Goal: Transaction & Acquisition: Purchase product/service

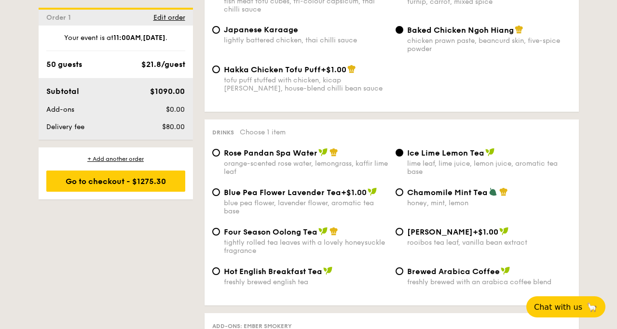
scroll to position [1775, 0]
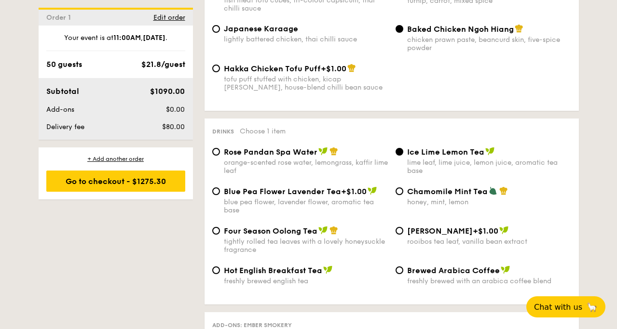
click at [403, 269] on div "Brewed Arabica Coffee freshly brewed with an arabica coffee blend" at bounding box center [483, 276] width 183 height 20
click at [399, 271] on input "Brewed Arabica Coffee freshly brewed with an arabica coffee blend" at bounding box center [400, 271] width 8 height 8
radio input "true"
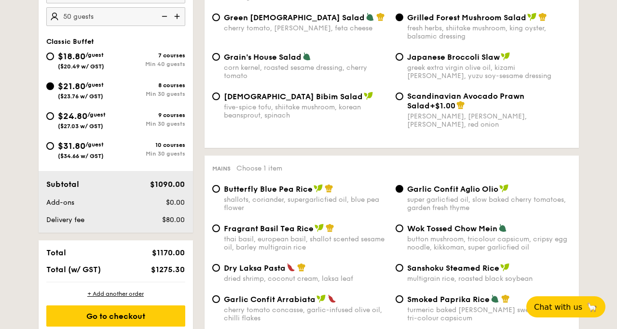
scroll to position [334, 0]
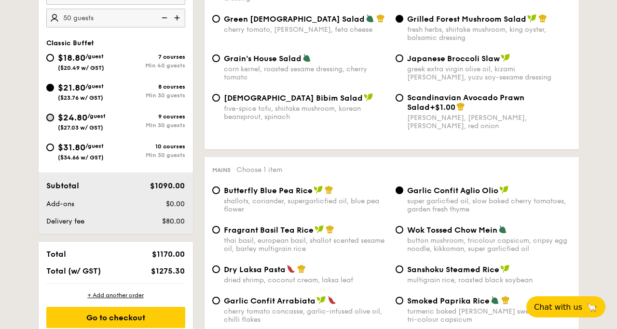
click at [51, 118] on input "$24.80 /guest ($27.03 w/ GST) 9 courses Min 30 guests" at bounding box center [50, 118] width 8 height 8
radio input "true"
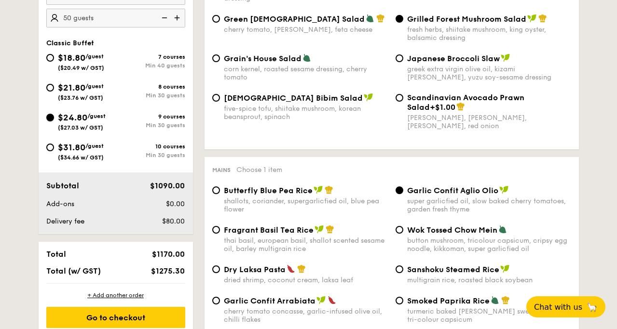
radio input "true"
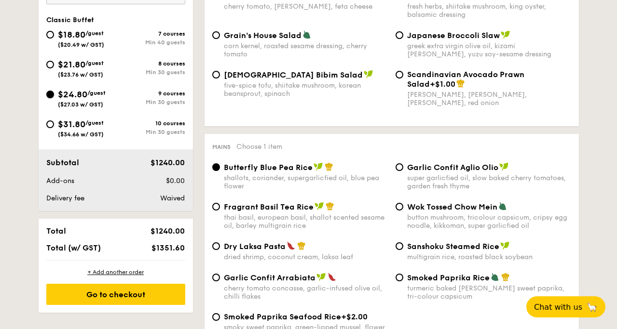
scroll to position [376, 0]
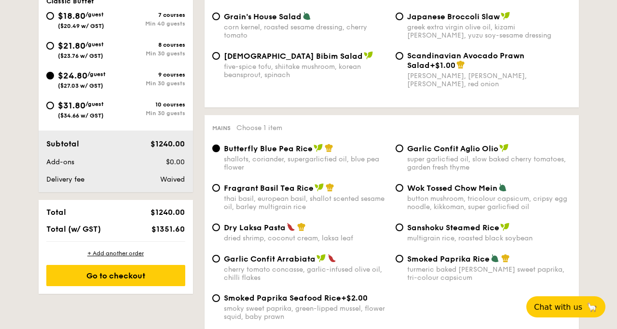
click at [54, 43] on div "$21.80 /guest ($23.76 w/ GST)" at bounding box center [80, 49] width 69 height 20
click at [54, 43] on input "$21.80 /guest ($23.76 w/ GST) 8 courses Min 30 guests" at bounding box center [50, 46] width 8 height 8
radio input "true"
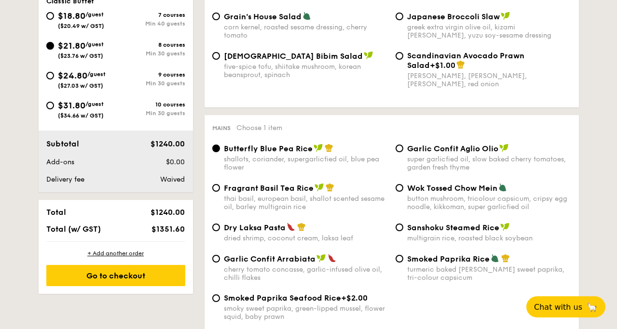
radio input "true"
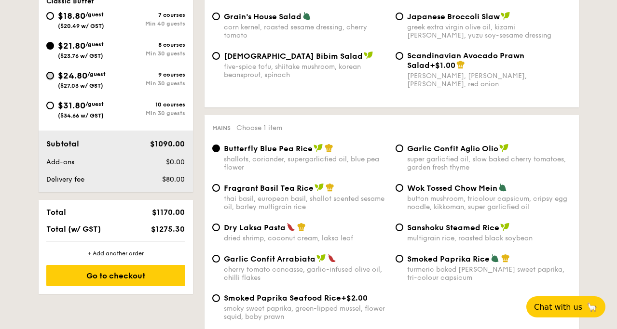
click at [47, 74] on input "$24.80 /guest ($27.03 w/ GST) 9 courses Min 30 guests" at bounding box center [50, 76] width 8 height 8
radio input "true"
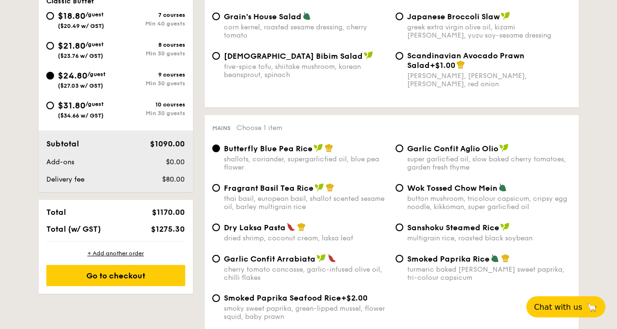
radio input "true"
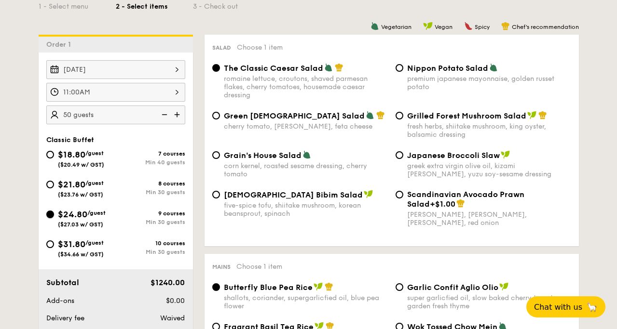
scroll to position [239, 0]
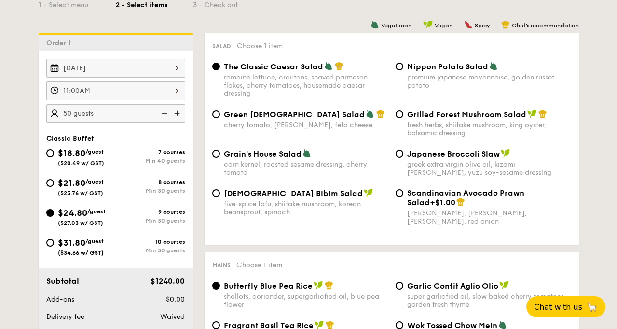
click at [164, 116] on img at bounding box center [163, 113] width 14 height 18
type input "45 guests"
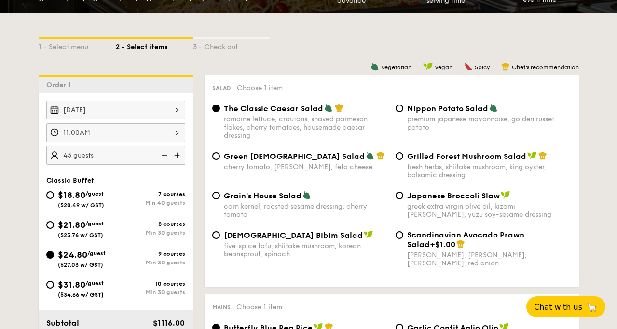
scroll to position [193, 0]
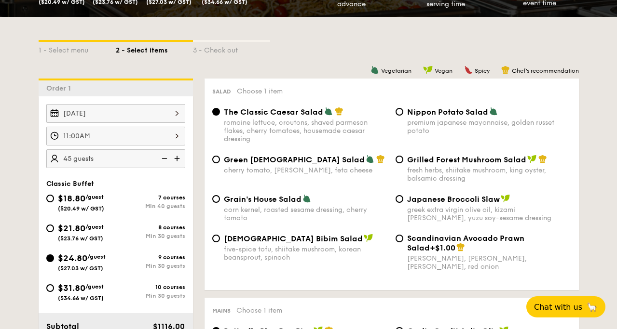
click at [443, 156] on span "Grilled Forest Mushroom Salad" at bounding box center [466, 159] width 119 height 9
click at [403, 156] on input "Grilled Forest Mushroom Salad fresh herbs, shiitake mushroom, king oyster, bals…" at bounding box center [400, 160] width 8 height 8
radio input "true"
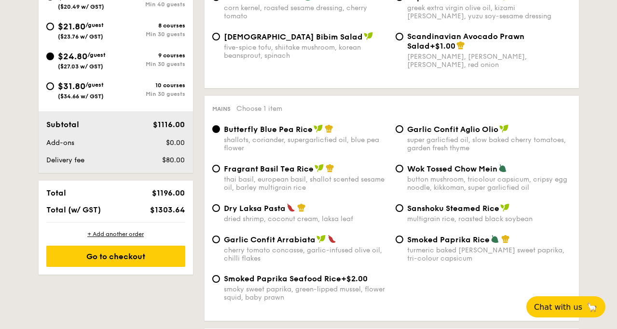
scroll to position [440, 0]
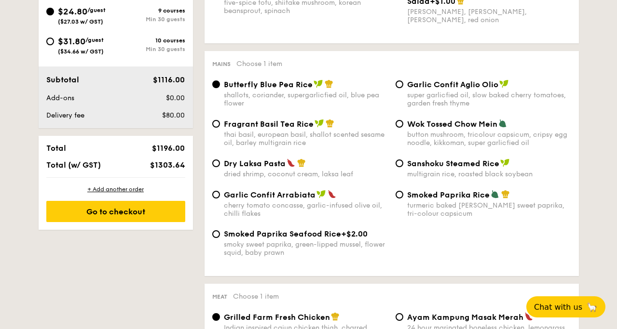
click at [430, 79] on div "Mains Choose 1 item Butterfly Blue Pea Rice shallots, coriander, supergarlicfie…" at bounding box center [392, 163] width 374 height 225
click at [431, 84] on span "Garlic Confit Aglio Olio" at bounding box center [452, 84] width 91 height 9
click at [403, 84] on input "Garlic Confit Aglio Olio super garlicfied oil, slow baked cherry tomatoes, gard…" at bounding box center [400, 85] width 8 height 8
radio input "true"
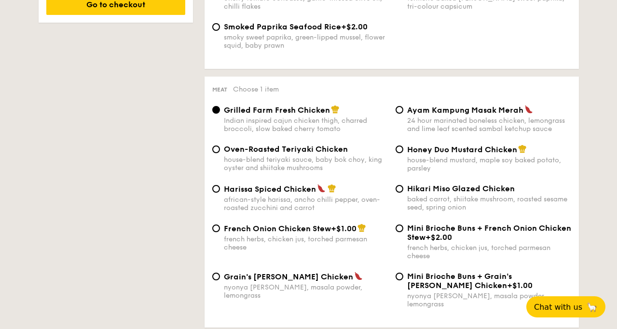
scroll to position [649, 0]
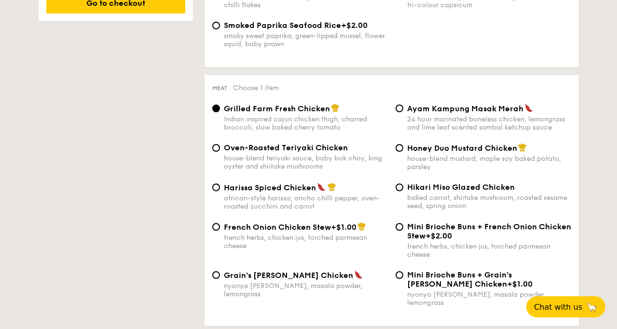
click at [418, 189] on span "Hikari Miso Glazed Chicken" at bounding box center [461, 187] width 108 height 9
click at [403, 189] on input "Hikari Miso Glazed Chicken baked carrot, shiitake mushroom, roasted sesame seed…" at bounding box center [400, 188] width 8 height 8
radio input "true"
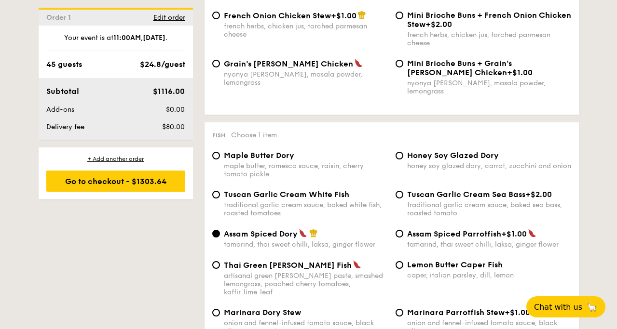
scroll to position [918, 0]
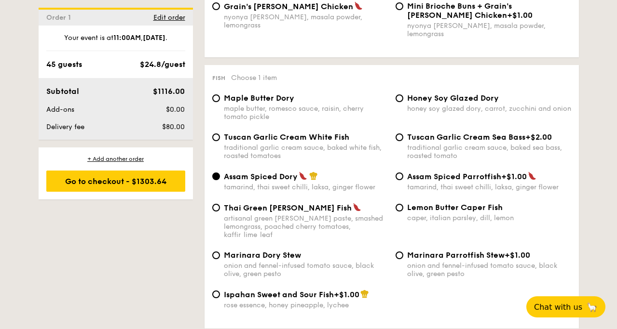
click at [418, 205] on span "Lemon Butter Caper Fish" at bounding box center [455, 207] width 96 height 9
click at [403, 205] on input "Lemon Butter Caper Fish caper, italian parsley, dill, lemon" at bounding box center [400, 208] width 8 height 8
radio input "true"
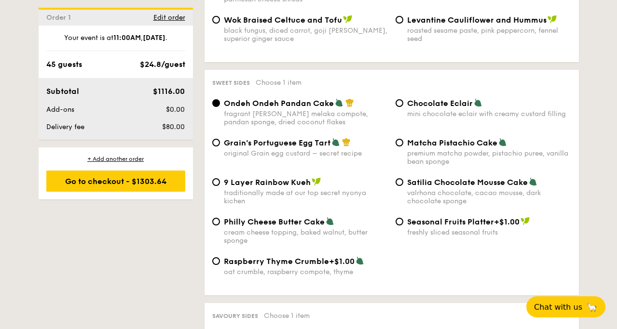
scroll to position [1431, 0]
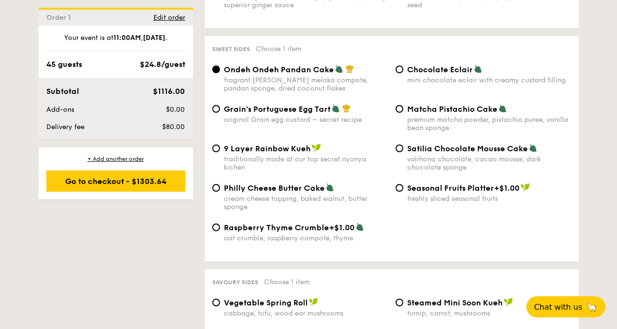
click at [219, 105] on div "Grain's Portuguese Egg Tart original Grain egg custard – secret recipe" at bounding box center [299, 114] width 183 height 20
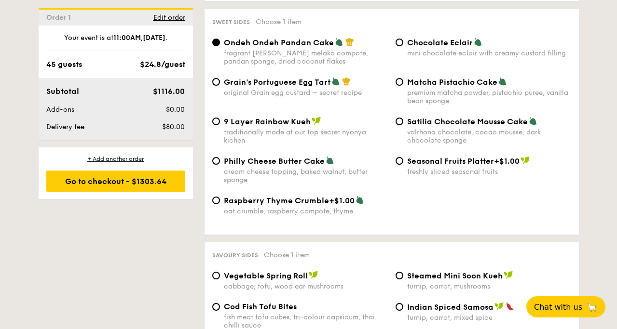
scroll to position [1457, 0]
click at [218, 79] on input "Grain's Portuguese Egg Tart original Grain egg custard – secret recipe" at bounding box center [216, 83] width 8 height 8
radio input "true"
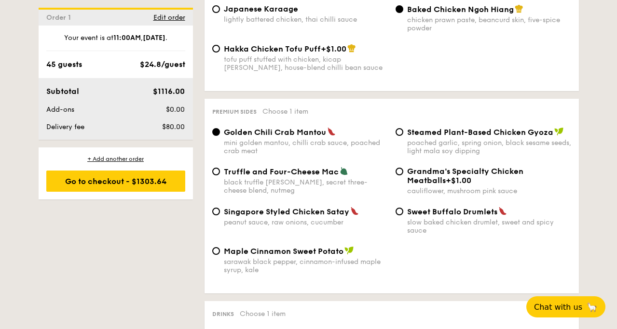
scroll to position [1805, 0]
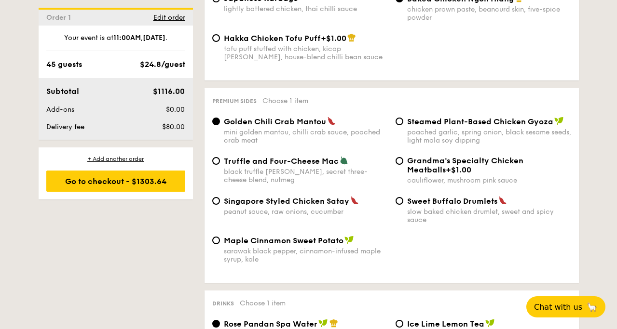
click at [406, 120] on div "Steamed Plant-Based Chicken Gyoza poached garlic, spring onion, black sesame se…" at bounding box center [483, 131] width 183 height 28
click at [399, 120] on input "Steamed Plant-Based Chicken Gyoza poached garlic, spring onion, black sesame se…" at bounding box center [400, 122] width 8 height 8
radio input "true"
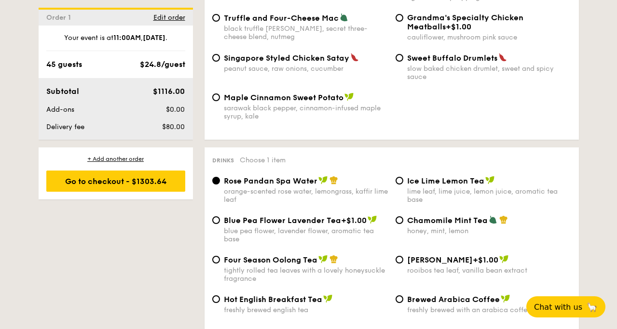
scroll to position [1956, 0]
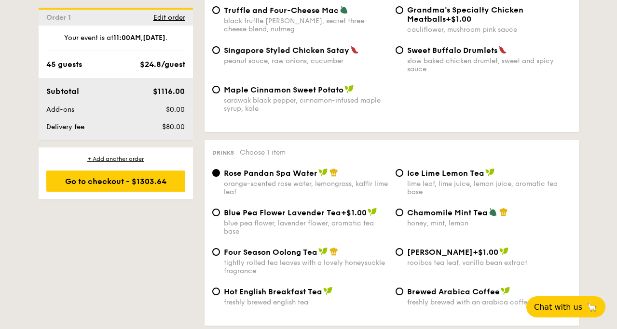
click at [397, 297] on div "Brewed Arabica Coffee freshly brewed with an arabica coffee blend" at bounding box center [483, 297] width 183 height 20
click at [401, 292] on input "Brewed Arabica Coffee freshly brewed with an arabica coffee blend" at bounding box center [400, 292] width 8 height 8
radio input "true"
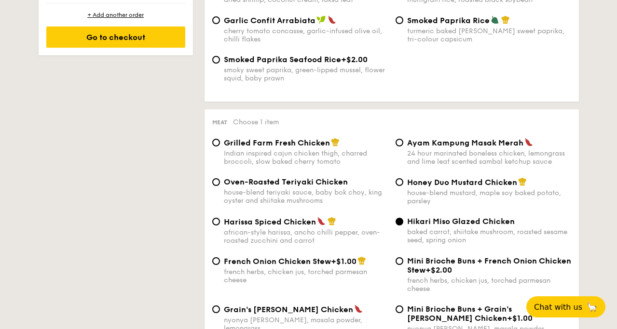
scroll to position [593, 0]
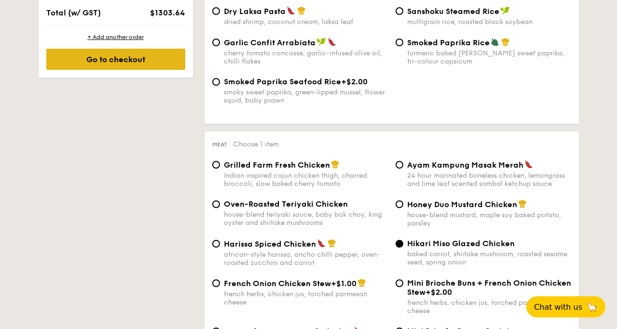
click at [150, 55] on div "Go to checkout" at bounding box center [115, 59] width 139 height 21
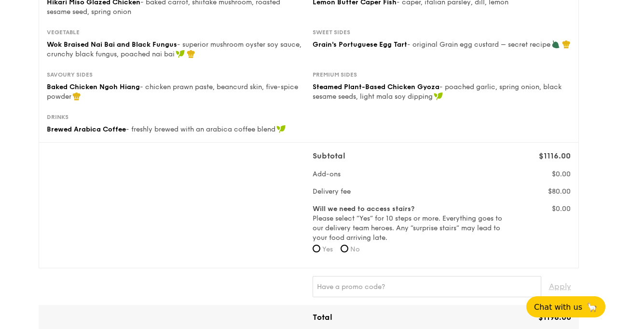
scroll to position [209, 0]
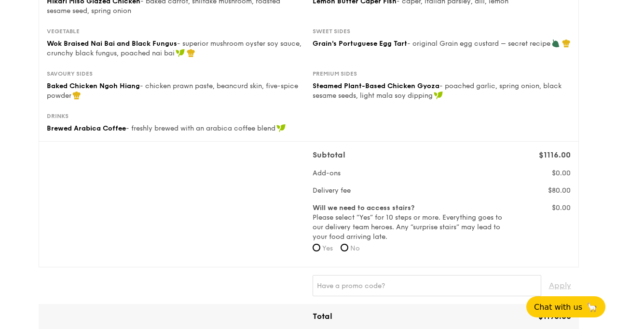
click at [353, 249] on span "No" at bounding box center [355, 249] width 10 height 8
click at [348, 249] on input "No" at bounding box center [345, 248] width 8 height 8
radio input "true"
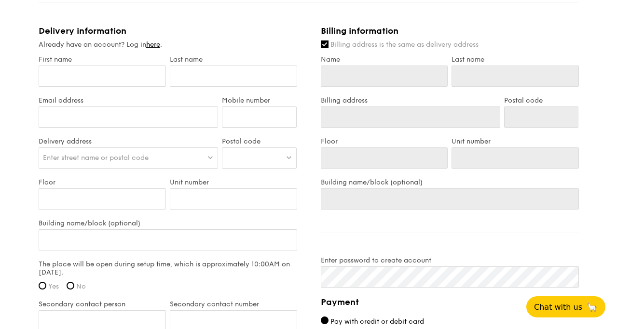
scroll to position [578, 0]
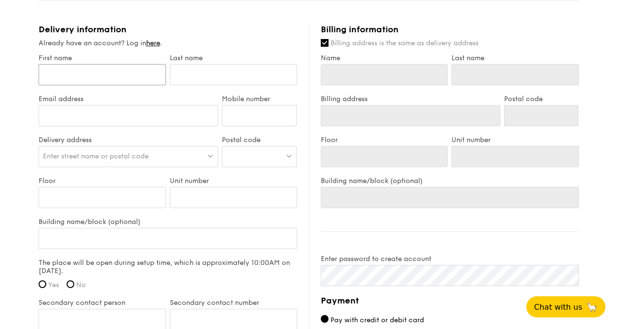
click at [112, 76] on input "First name" at bounding box center [102, 74] width 127 height 21
type input "J"
type input "Jo"
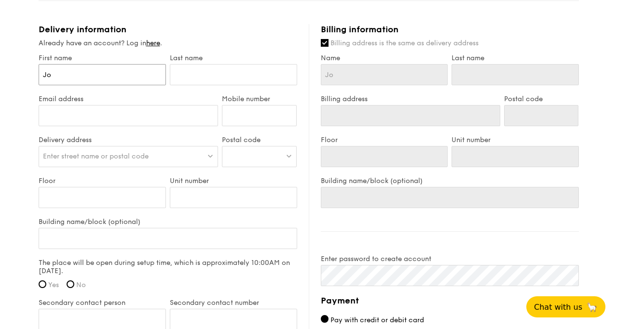
type input "Joc"
type input "Joce"
type input "Jocel"
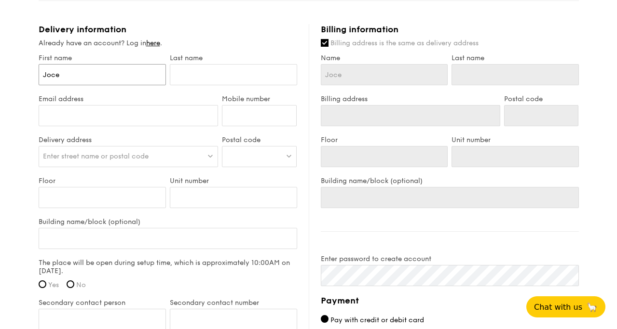
type input "Jocel"
type input "Jocely"
type input "Jocelyn"
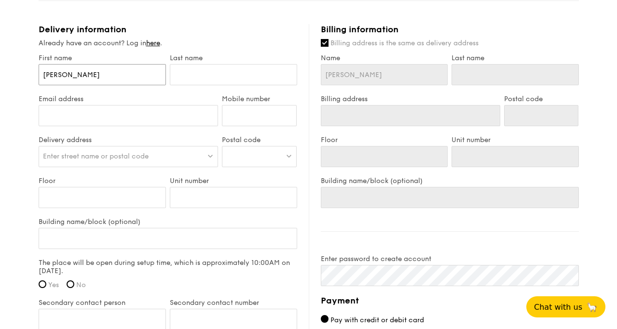
type input "Jocelyn"
type input "T"
type input "Th"
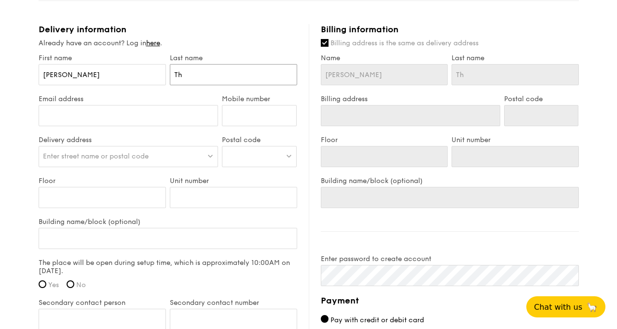
type input "Thn"
type input "Thng"
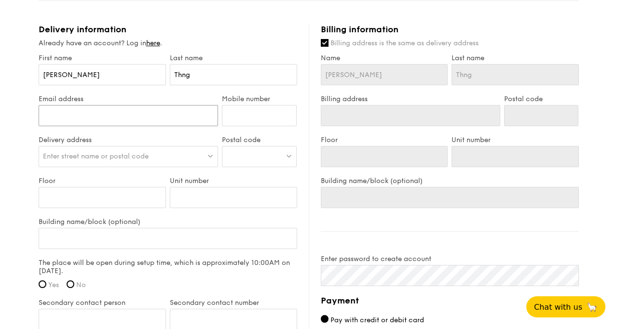
click at [105, 118] on input "Email address" at bounding box center [129, 115] width 180 height 21
type input "[EMAIL_ADDRESS][DOMAIN_NAME]"
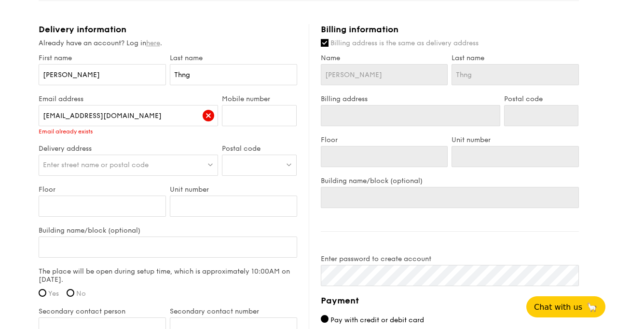
click at [158, 43] on link "here" at bounding box center [153, 43] width 14 height 8
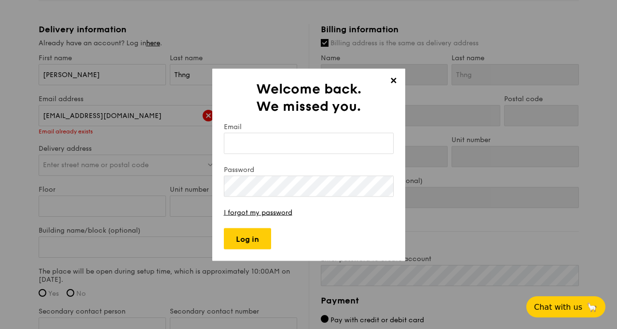
type input "s"
type input "[EMAIL_ADDRESS][DOMAIN_NAME]"
click at [277, 211] on link "I forgot my password" at bounding box center [258, 212] width 68 height 8
click at [261, 197] on form "Email thng.yuqing@yahoo.com.sg Password I forgot my password Log in" at bounding box center [309, 186] width 170 height 127
click at [253, 247] on input "Log in" at bounding box center [247, 238] width 47 height 21
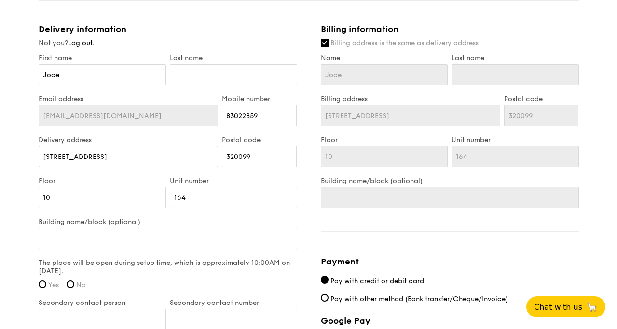
drag, startPoint x: 113, startPoint y: 156, endPoint x: 44, endPoint y: 158, distance: 69.5
click at [44, 158] on input "99 Whampoa Drive" at bounding box center [129, 156] width 180 height 21
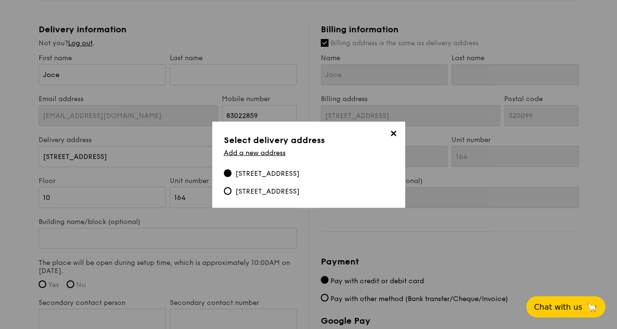
click at [391, 134] on span "✕" at bounding box center [394, 135] width 14 height 14
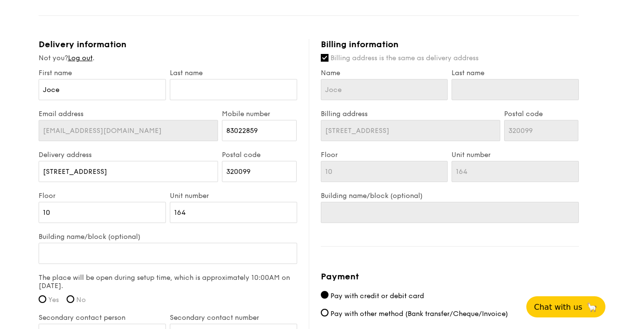
scroll to position [569, 0]
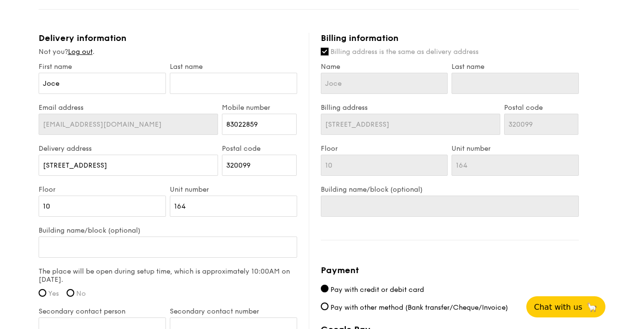
click at [326, 53] on input "Billing address is the same as delivery address" at bounding box center [325, 52] width 8 height 8
checkbox input "false"
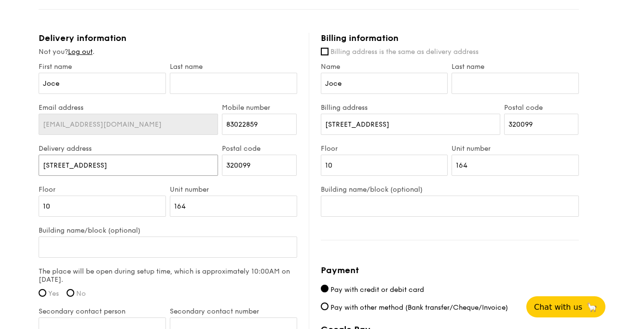
drag, startPoint x: 119, startPoint y: 165, endPoint x: 15, endPoint y: 164, distance: 103.7
type input "23 Lily Avenue"
type input "Lam"
drag, startPoint x: 254, startPoint y: 163, endPoint x: 212, endPoint y: 163, distance: 42.0
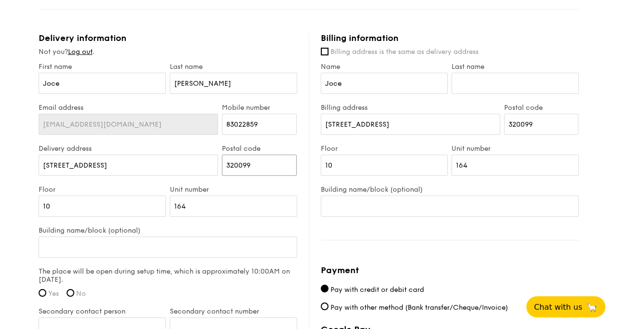
click at [212, 163] on div "Delivery address 23 Lily Avenue Postal code 320099" at bounding box center [168, 165] width 262 height 41
type input "277770"
drag, startPoint x: 200, startPoint y: 85, endPoint x: 155, endPoint y: 85, distance: 44.4
click at [155, 85] on div "First name Joce Last name Lam" at bounding box center [168, 83] width 262 height 41
type input "Thng"
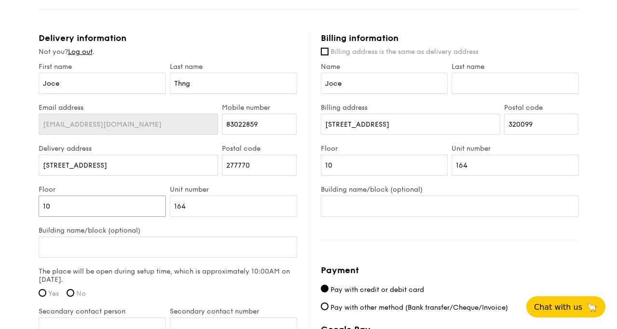
click at [112, 212] on input "10" at bounding box center [102, 206] width 127 height 21
drag, startPoint x: 63, startPoint y: 206, endPoint x: 36, endPoint y: 205, distance: 27.5
type input "0"
drag, startPoint x: 204, startPoint y: 203, endPoint x: 155, endPoint y: 203, distance: 49.2
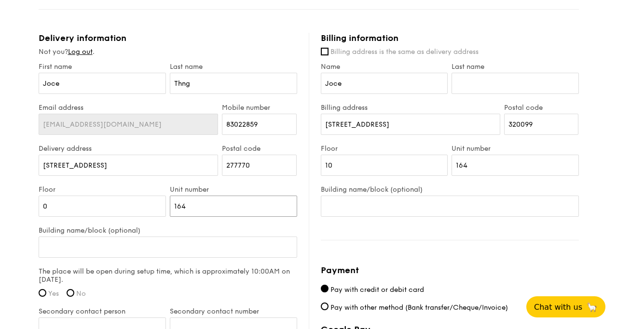
click at [162, 203] on div "Floor 0 Unit number 164" at bounding box center [168, 206] width 262 height 41
type input "1"
type input "0"
click at [140, 205] on input "0" at bounding box center [102, 206] width 127 height 21
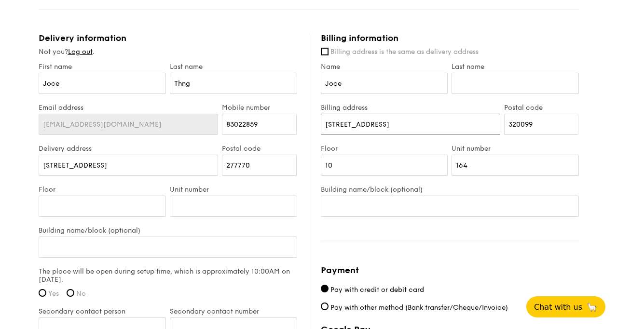
click at [413, 128] on input "99 Whampoa Drive" at bounding box center [410, 124] width 179 height 21
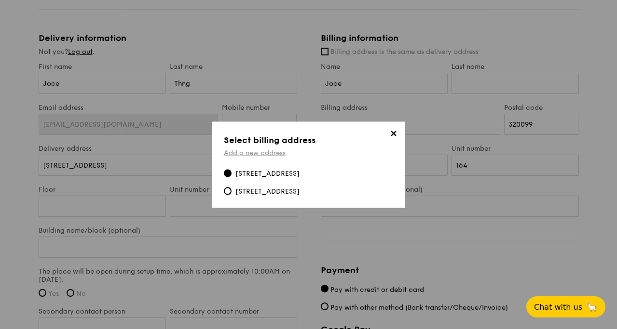
click at [270, 153] on link "Add a new address" at bounding box center [255, 153] width 62 height 8
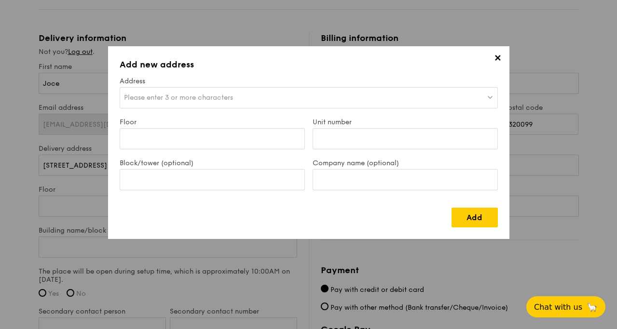
click at [220, 95] on span "Please enter 3 or more characters" at bounding box center [178, 98] width 109 height 8
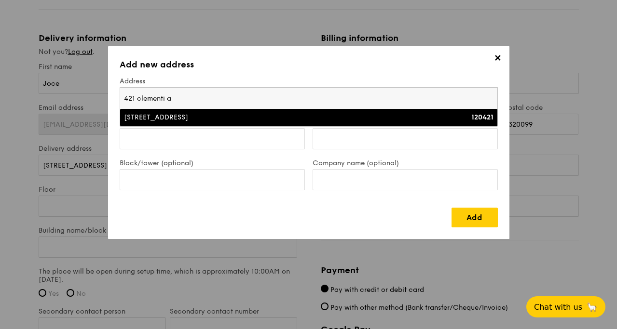
type input "421 clementi a"
click at [229, 115] on div "421 Clementi Avenue 1" at bounding box center [262, 118] width 277 height 10
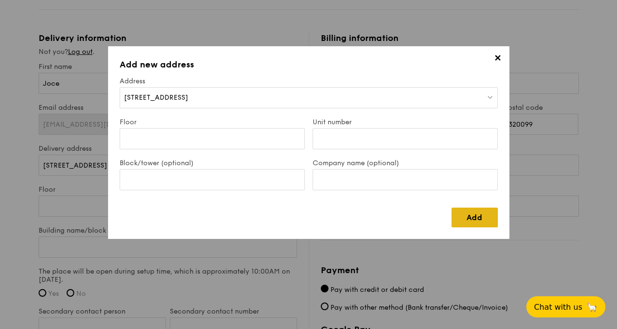
click at [465, 219] on link "Add" at bounding box center [474, 218] width 46 height 20
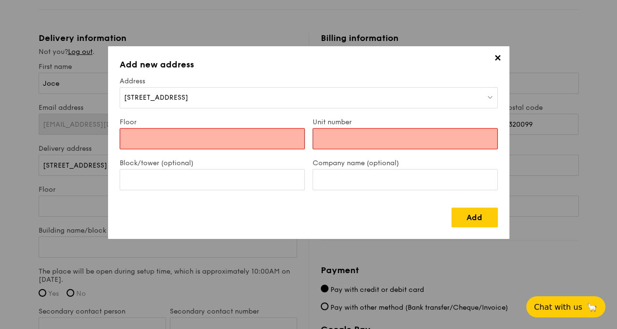
click at [234, 126] on div "Floor" at bounding box center [212, 138] width 193 height 41
click at [232, 137] on input "Floor" at bounding box center [212, 138] width 185 height 21
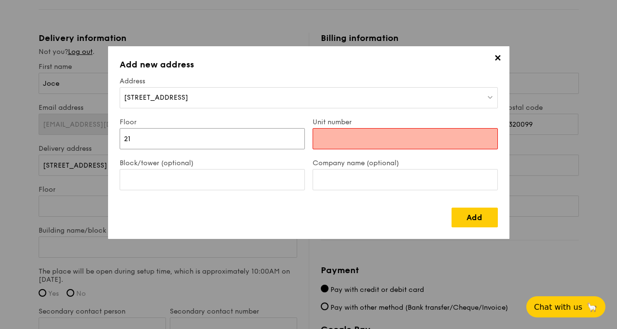
type input "21"
click at [334, 146] on input "Unit number" at bounding box center [405, 138] width 185 height 21
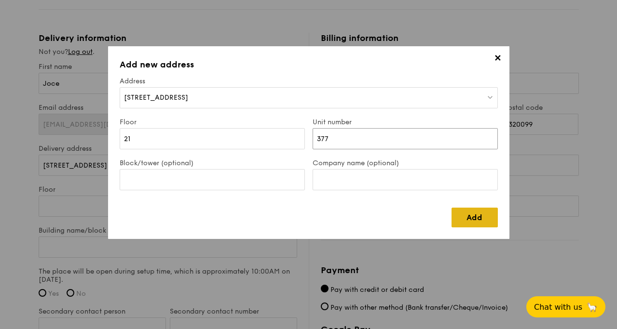
type input "377"
click at [475, 211] on link "Add" at bounding box center [474, 218] width 46 height 20
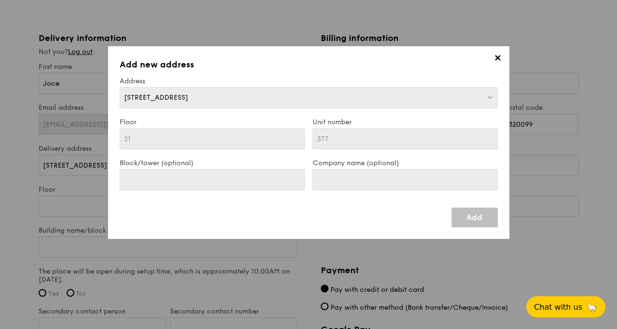
type input "421 Clementi Avenue 1"
type input "120421"
type input "21"
type input "377"
type input "421 Clementi Avenue 1"
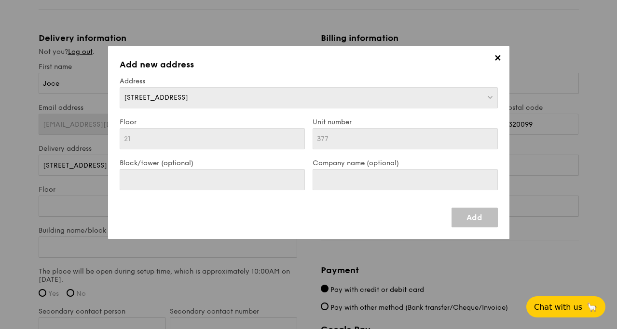
type input "120421"
type input "21"
type input "377"
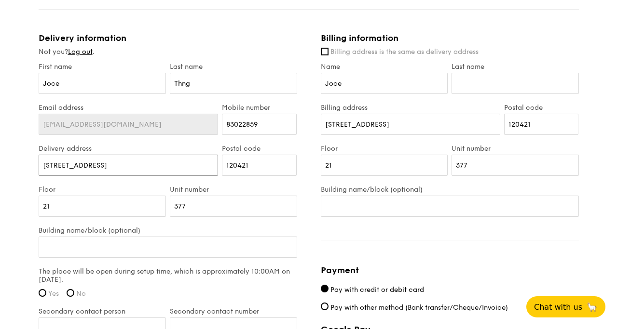
drag, startPoint x: 139, startPoint y: 166, endPoint x: 31, endPoint y: 166, distance: 107.6
type input "23 Lily Avenue"
drag, startPoint x: 257, startPoint y: 165, endPoint x: 205, endPoint y: 165, distance: 52.1
click at [205, 165] on div "Delivery address 23 Lily Avenue Postal code 120421" at bounding box center [168, 165] width 262 height 41
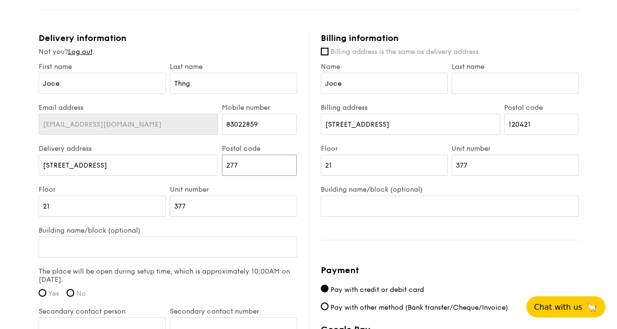
type input "277770"
click at [97, 219] on div "Floor 21" at bounding box center [102, 206] width 131 height 41
drag, startPoint x: 70, startPoint y: 213, endPoint x: 45, endPoint y: 212, distance: 25.1
click at [45, 212] on input "21" at bounding box center [102, 206] width 127 height 21
type input "2"
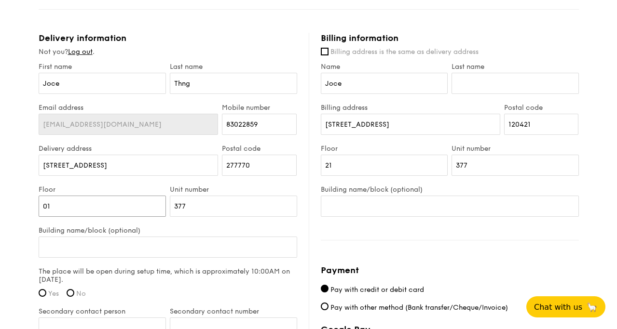
type input "01"
drag, startPoint x: 190, startPoint y: 197, endPoint x: 151, endPoint y: 203, distance: 38.5
click at [151, 203] on div "Floor 01 Unit number 377" at bounding box center [168, 206] width 262 height 41
drag, startPoint x: 191, startPoint y: 205, endPoint x: 157, endPoint y: 205, distance: 33.3
click at [157, 205] on div "Floor 01 Unit number 377" at bounding box center [168, 206] width 262 height 41
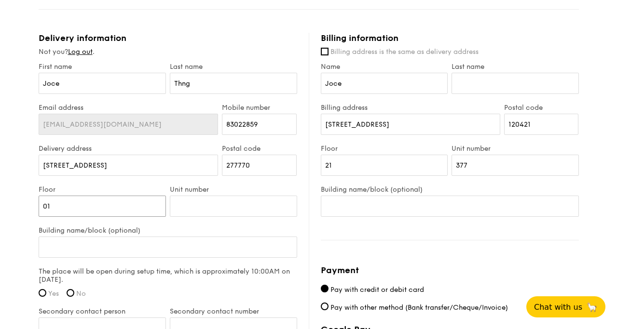
click at [136, 205] on input "01" at bounding box center [102, 206] width 127 height 21
type input "0"
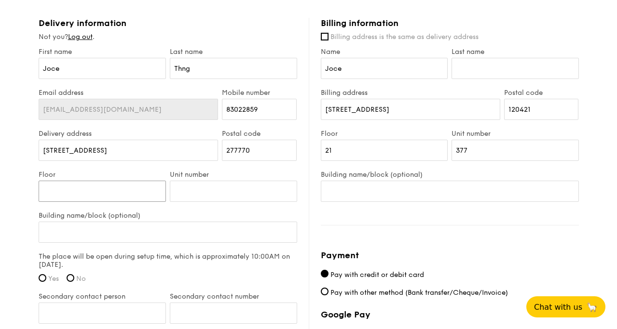
scroll to position [590, 0]
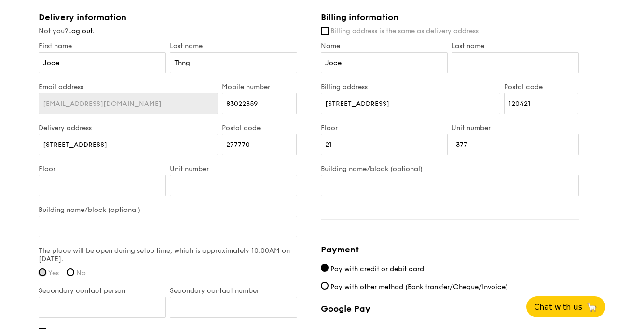
click at [42, 272] on input "Yes" at bounding box center [43, 273] width 8 height 8
radio input "true"
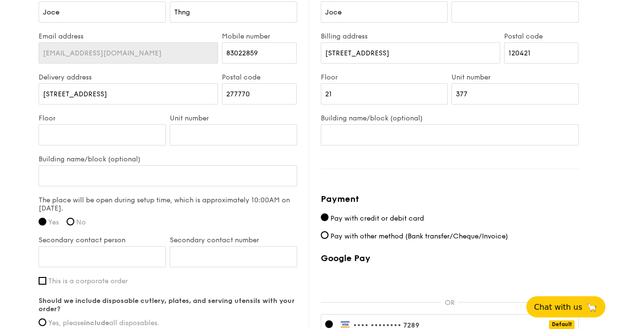
scroll to position [642, 0]
click at [100, 258] on input "Secondary contact person" at bounding box center [102, 256] width 127 height 21
type input "Weng Ngai Lam"
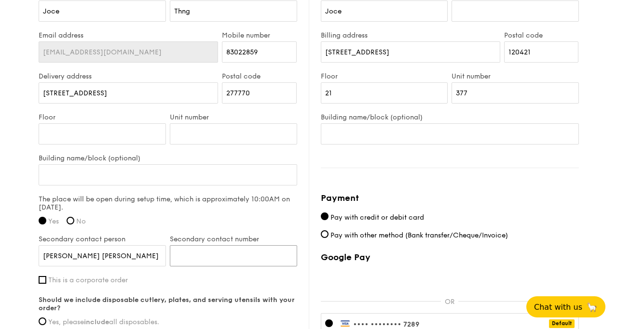
type input "98696623"
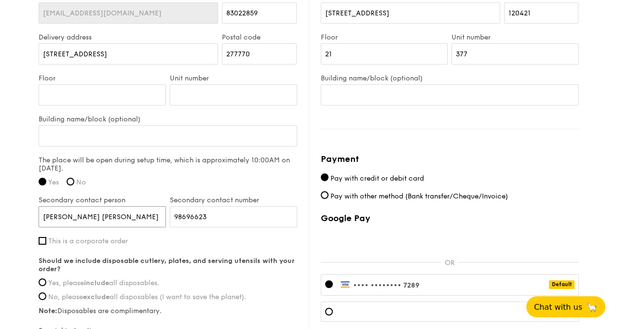
scroll to position [695, 0]
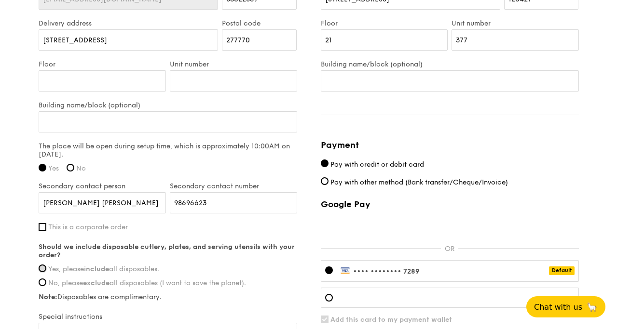
click at [45, 267] on input "Yes, please include all disposables." at bounding box center [43, 269] width 8 height 8
radio input "true"
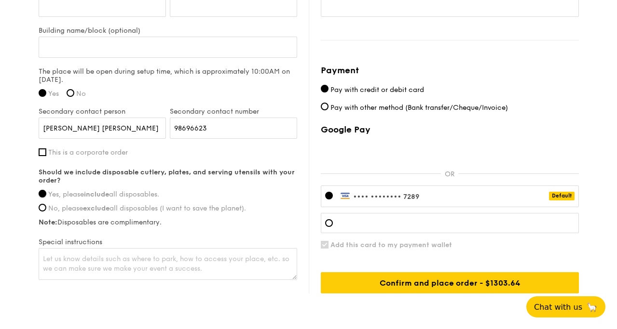
scroll to position [810, 0]
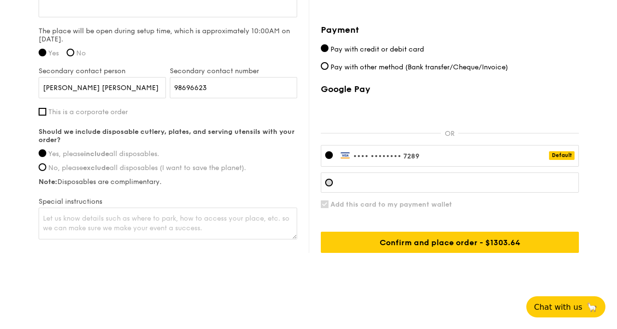
click at [379, 189] on div at bounding box center [450, 183] width 258 height 20
click at [377, 201] on span "Add this card to my payment wallet" at bounding box center [391, 205] width 122 height 8
click at [328, 201] on input "Add this card to my payment wallet" at bounding box center [325, 205] width 8 height 8
checkbox input "false"
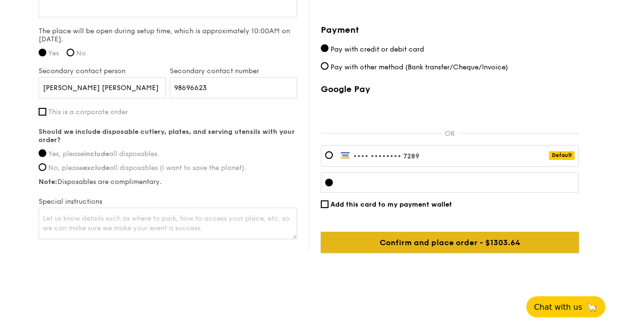
click at [450, 242] on input "Confirm and place order - $1303.64" at bounding box center [450, 242] width 258 height 21
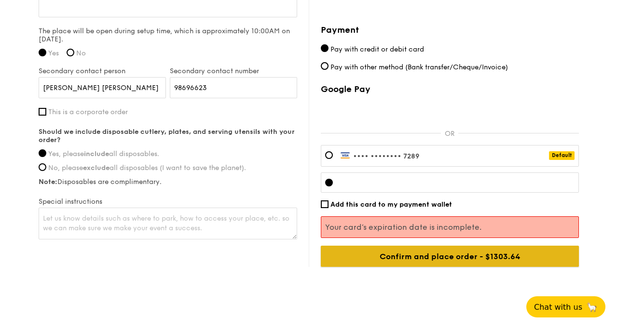
click at [496, 254] on input "Confirm and place order - $1303.64" at bounding box center [450, 256] width 258 height 21
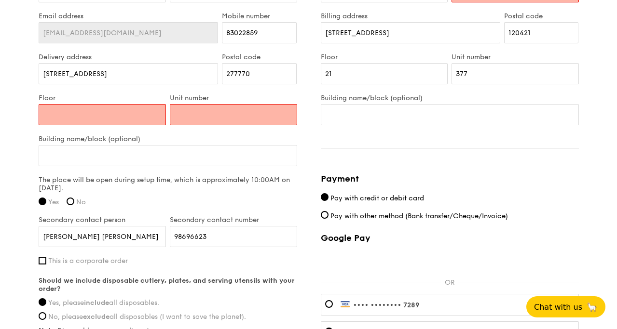
scroll to position [660, 0]
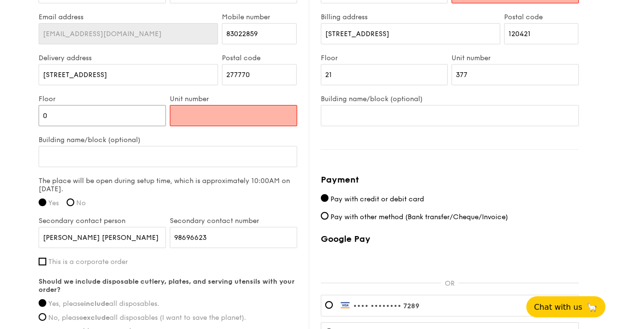
type input "0"
click at [195, 115] on input "Unit number" at bounding box center [233, 115] width 127 height 21
click at [77, 115] on input "0" at bounding box center [102, 115] width 127 height 21
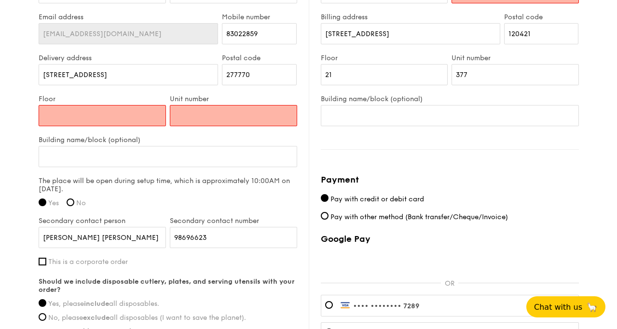
type input "1"
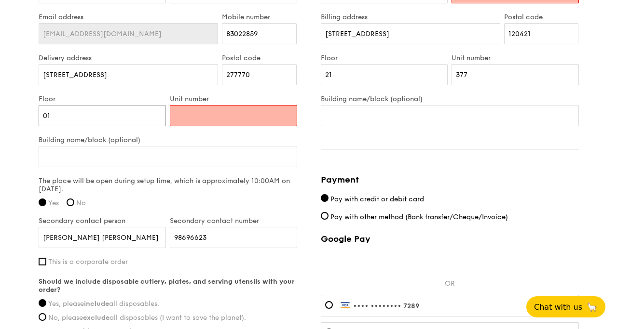
type input "01"
click at [194, 119] on input "Unit number" at bounding box center [233, 115] width 127 height 21
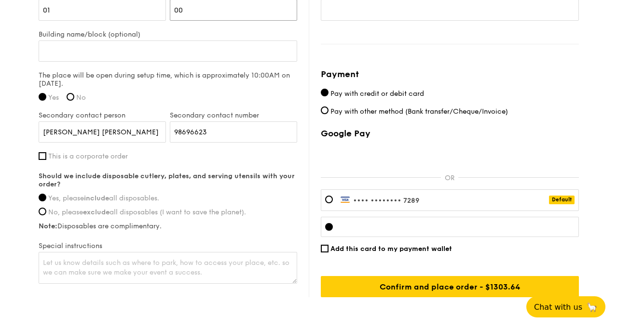
scroll to position [809, 0]
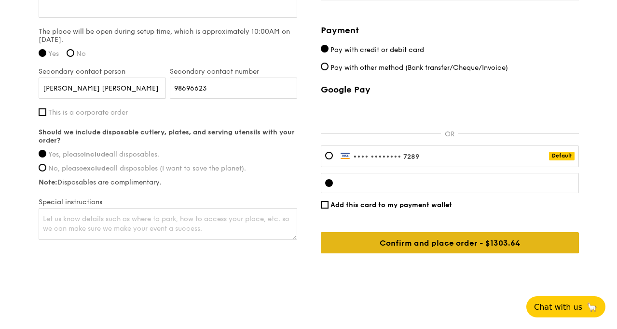
type input "00"
click at [433, 238] on input "Confirm and place order - $1303.64" at bounding box center [450, 242] width 258 height 21
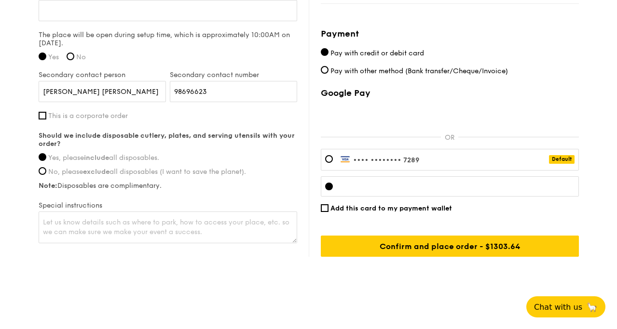
scroll to position [810, 0]
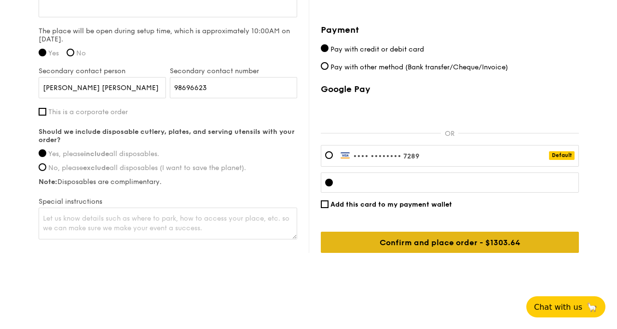
type input "Thng"
click at [466, 237] on input "Confirm and place order - $1303.64" at bounding box center [450, 242] width 258 height 21
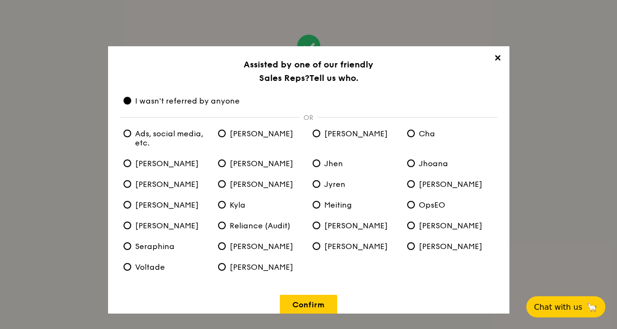
scroll to position [13, 0]
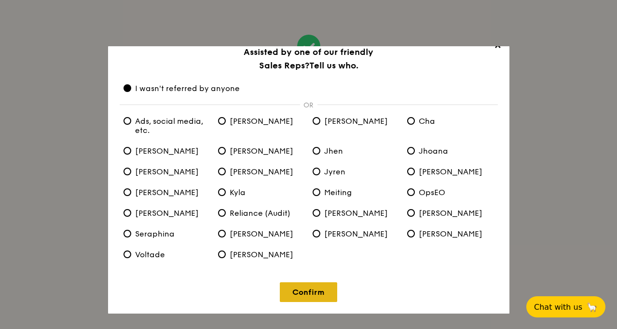
click at [321, 286] on link "Confirm" at bounding box center [308, 293] width 57 height 20
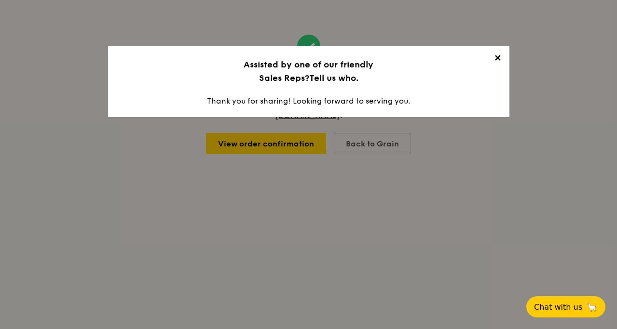
click at [494, 58] on span "✕" at bounding box center [498, 60] width 14 height 14
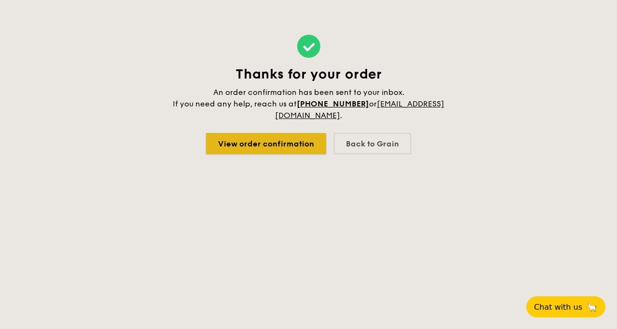
click at [289, 142] on link "View order confirmation" at bounding box center [266, 143] width 120 height 21
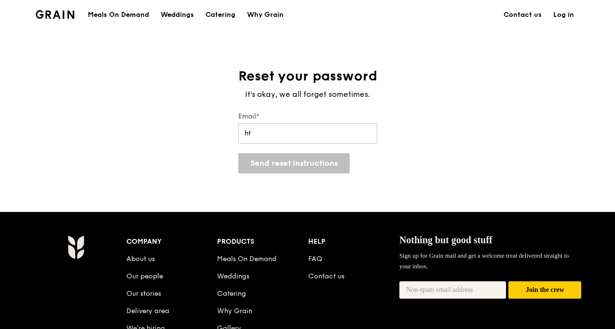
type input "h"
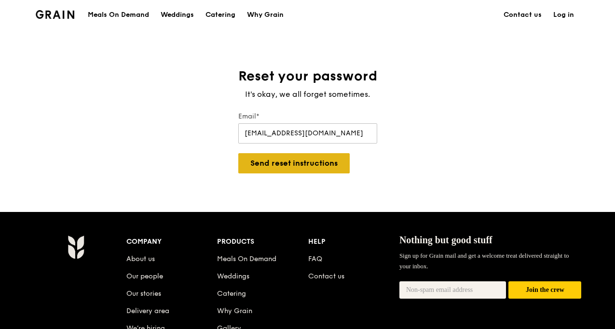
type input "[EMAIL_ADDRESS][DOMAIN_NAME]"
click at [311, 173] on button "Send reset instructions" at bounding box center [293, 163] width 111 height 20
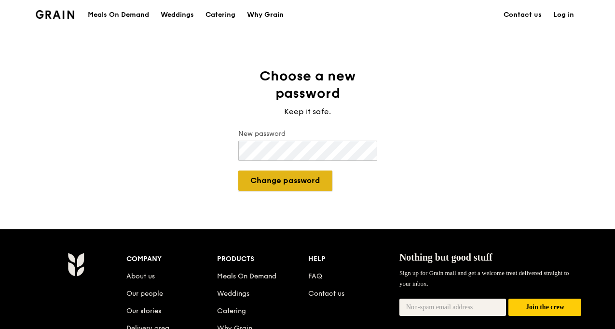
click at [264, 171] on button "Change password" at bounding box center [285, 181] width 94 height 20
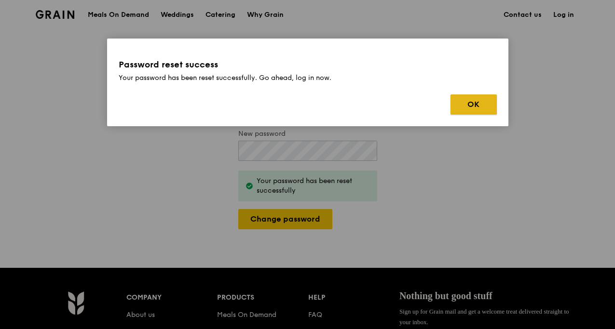
click at [458, 104] on button "OK" at bounding box center [474, 105] width 46 height 20
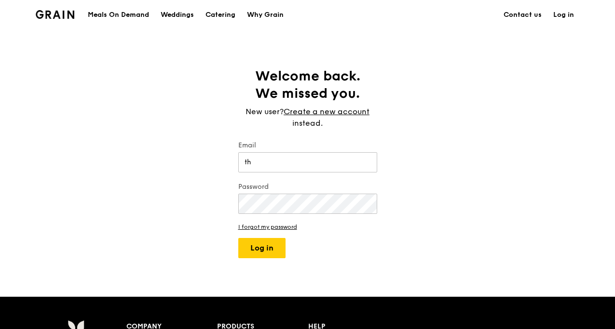
type input "[EMAIL_ADDRESS][DOMAIN_NAME]"
click at [257, 250] on button "Log in" at bounding box center [261, 248] width 47 height 20
